Goal: Task Accomplishment & Management: Complete application form

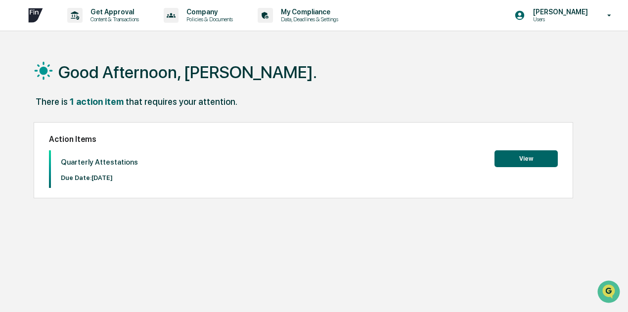
click at [517, 160] on button "View" at bounding box center [526, 158] width 63 height 17
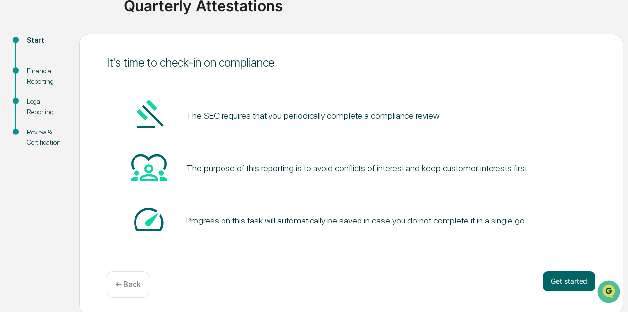
scroll to position [87, 0]
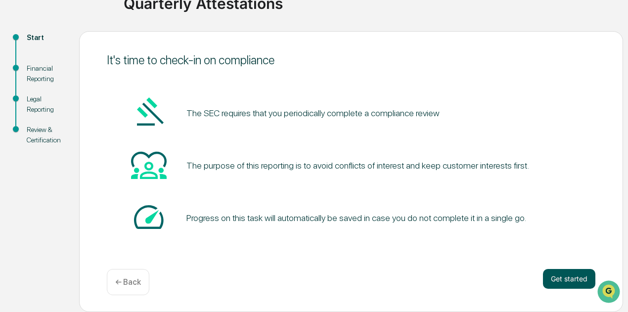
click at [569, 279] on button "Get started" at bounding box center [569, 279] width 52 height 20
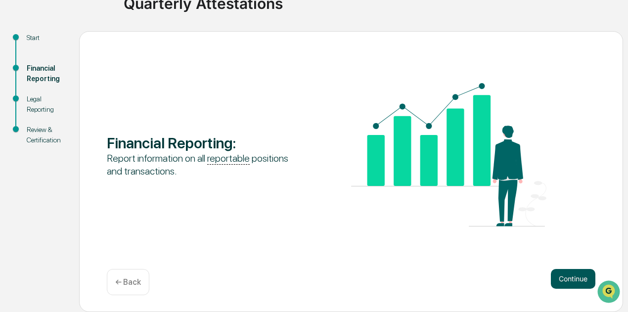
click at [576, 278] on button "Continue" at bounding box center [573, 279] width 45 height 20
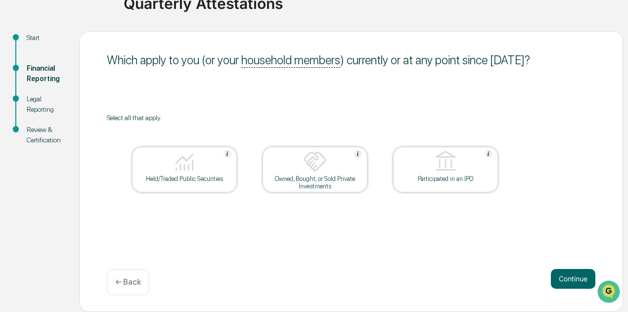
click at [575, 277] on button "Continue" at bounding box center [573, 279] width 45 height 20
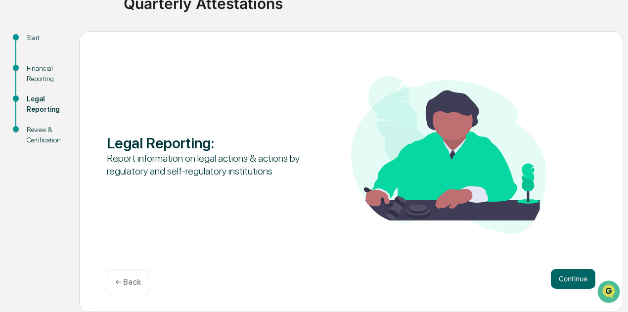
click at [575, 277] on button "Continue" at bounding box center [573, 279] width 45 height 20
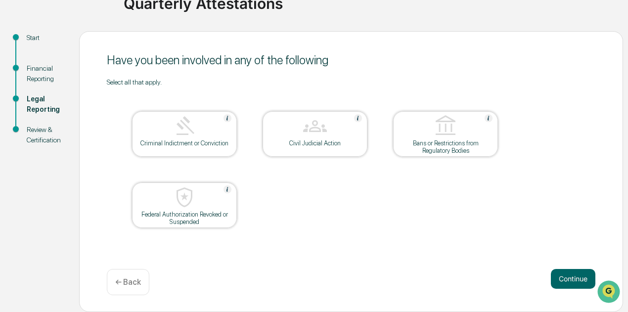
click at [575, 277] on button "Continue" at bounding box center [573, 279] width 45 height 20
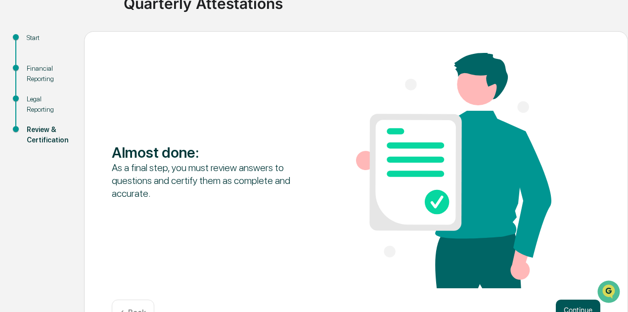
click at [577, 309] on button "Continue" at bounding box center [578, 310] width 45 height 20
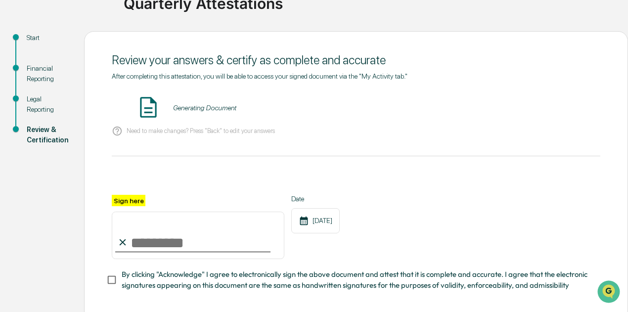
click at [174, 233] on input "Sign here" at bounding box center [198, 235] width 173 height 47
type input "**********"
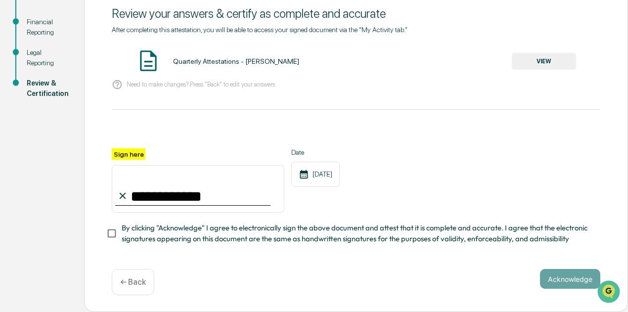
scroll to position [138, 0]
click at [567, 281] on button "Acknowledge" at bounding box center [570, 279] width 60 height 20
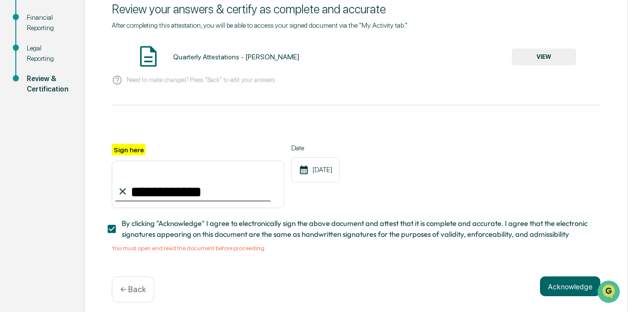
click at [560, 54] on button "VIEW" at bounding box center [544, 56] width 64 height 17
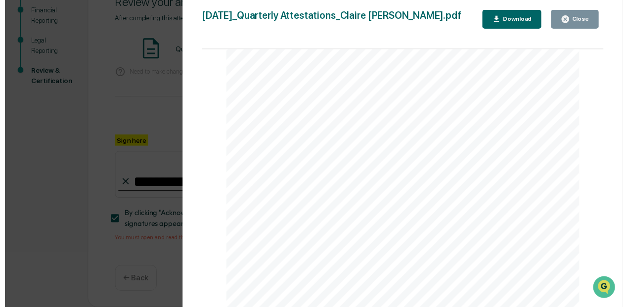
scroll to position [1349, 0]
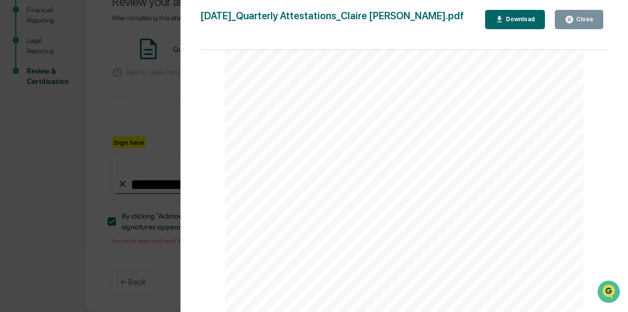
click at [583, 23] on div "Close" at bounding box center [579, 19] width 29 height 9
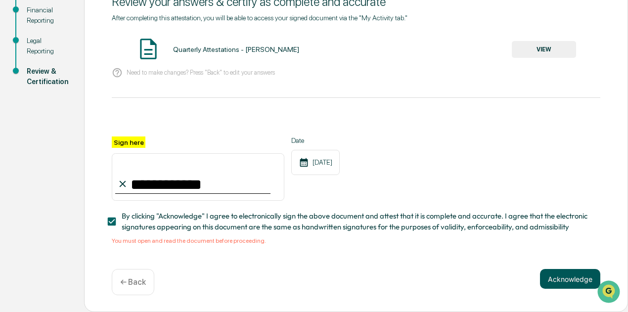
click at [570, 284] on button "Acknowledge" at bounding box center [570, 279] width 60 height 20
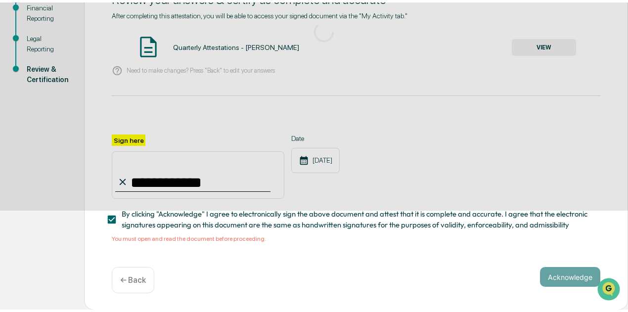
scroll to position [87, 0]
